Goal: Task Accomplishment & Management: Use online tool/utility

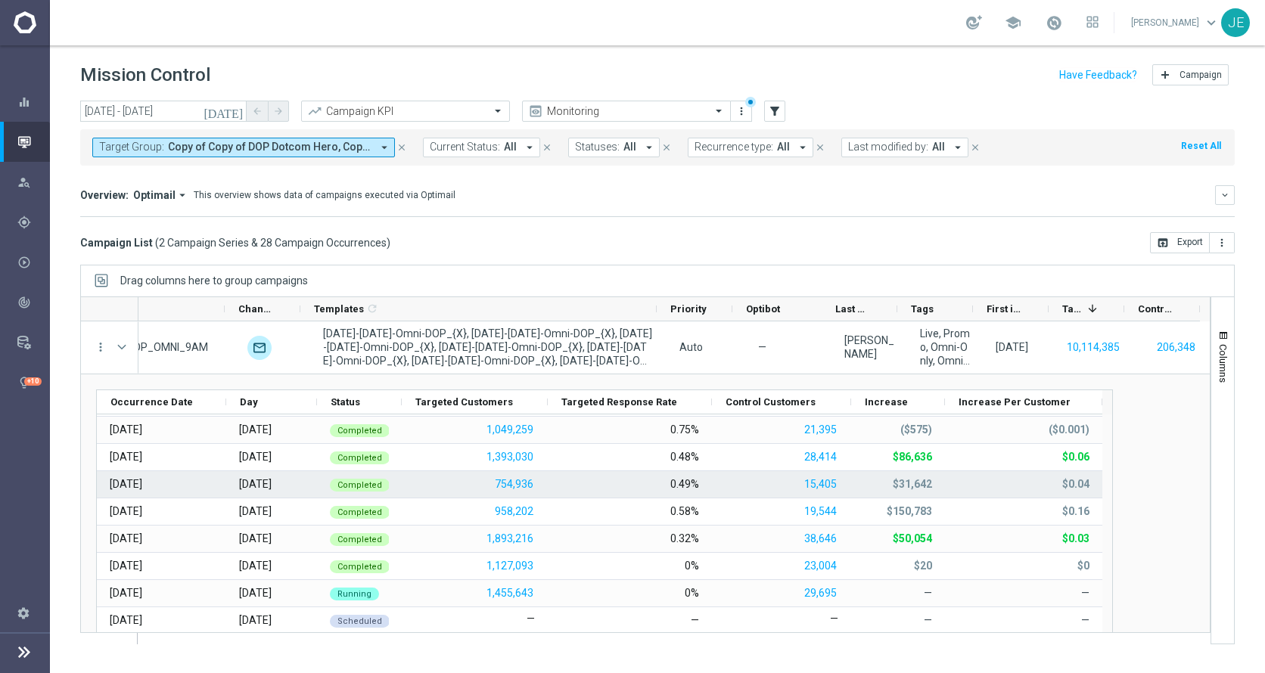
scroll to position [33, 0]
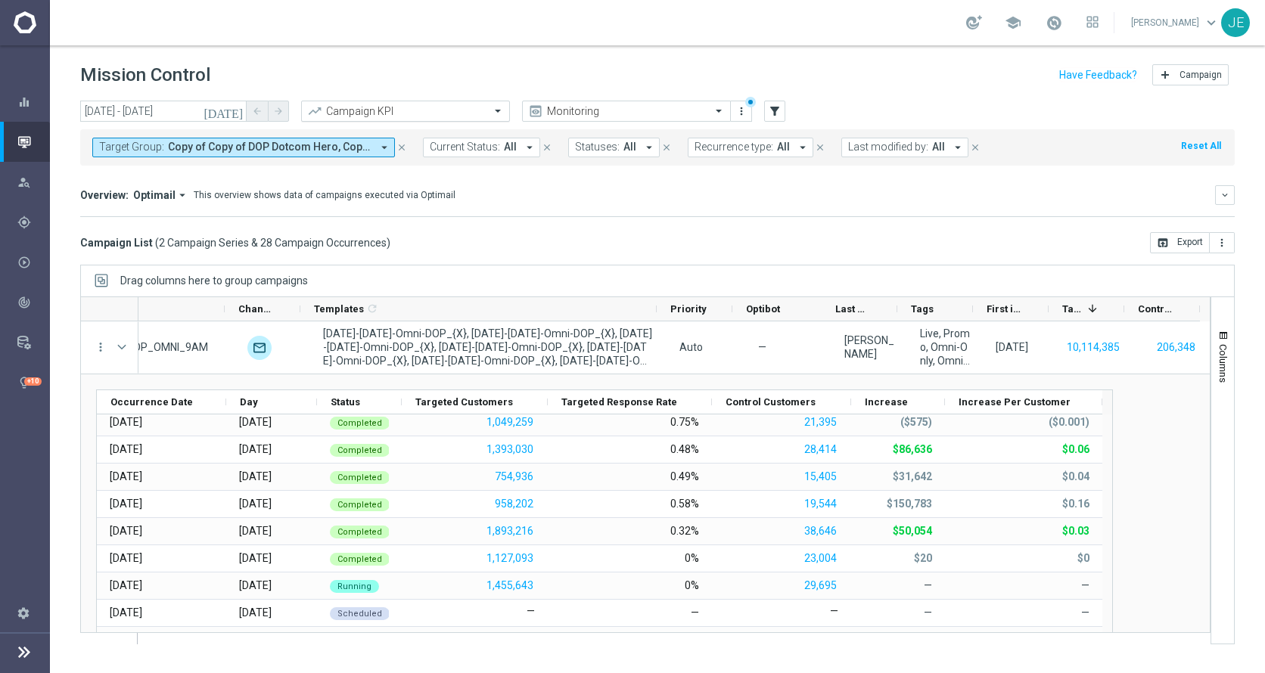
click at [442, 106] on input "text" at bounding box center [390, 111] width 162 height 13
